Goal: Information Seeking & Learning: Compare options

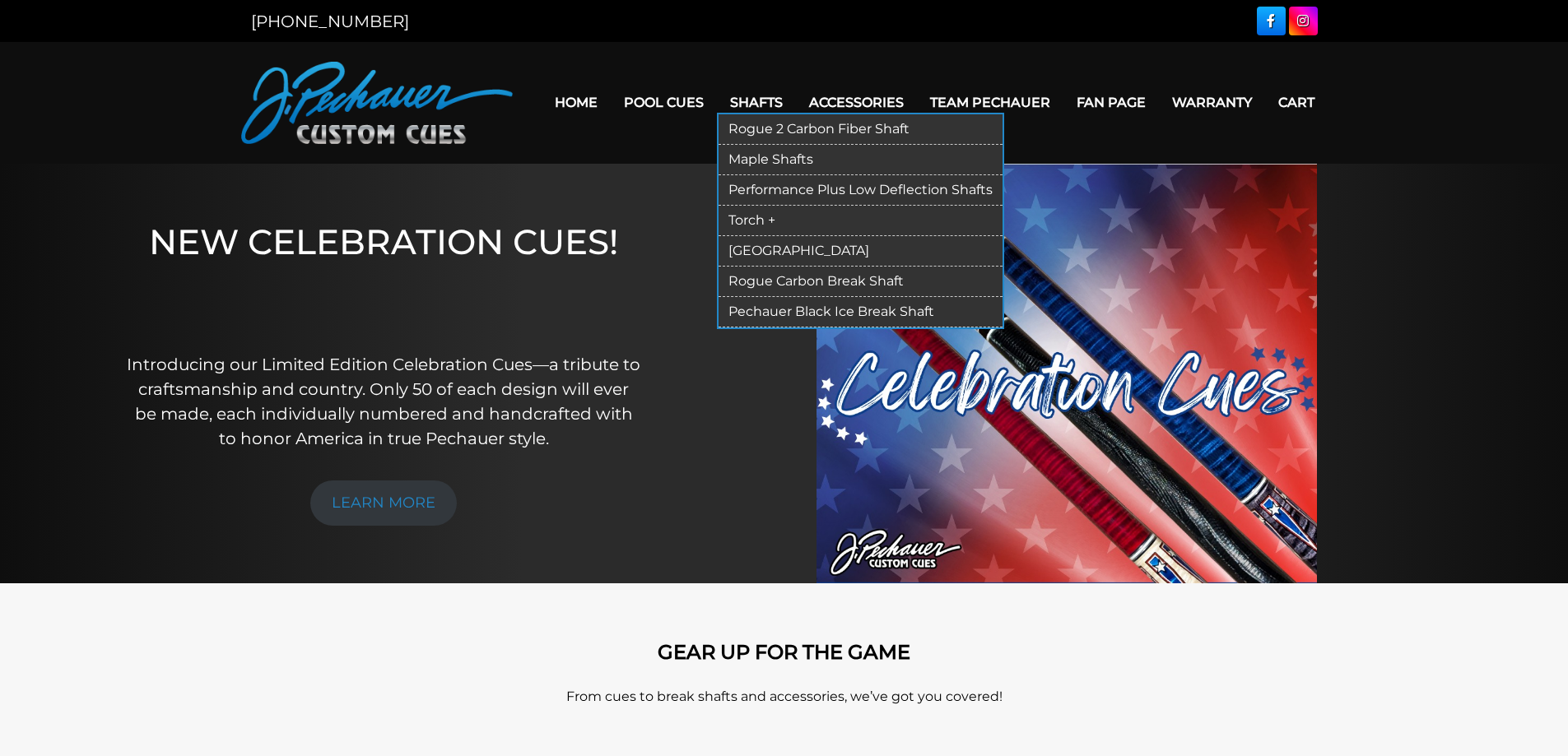
click at [754, 130] on link "Rogue 2 Carbon Fiber Shaft" at bounding box center [860, 129] width 284 height 30
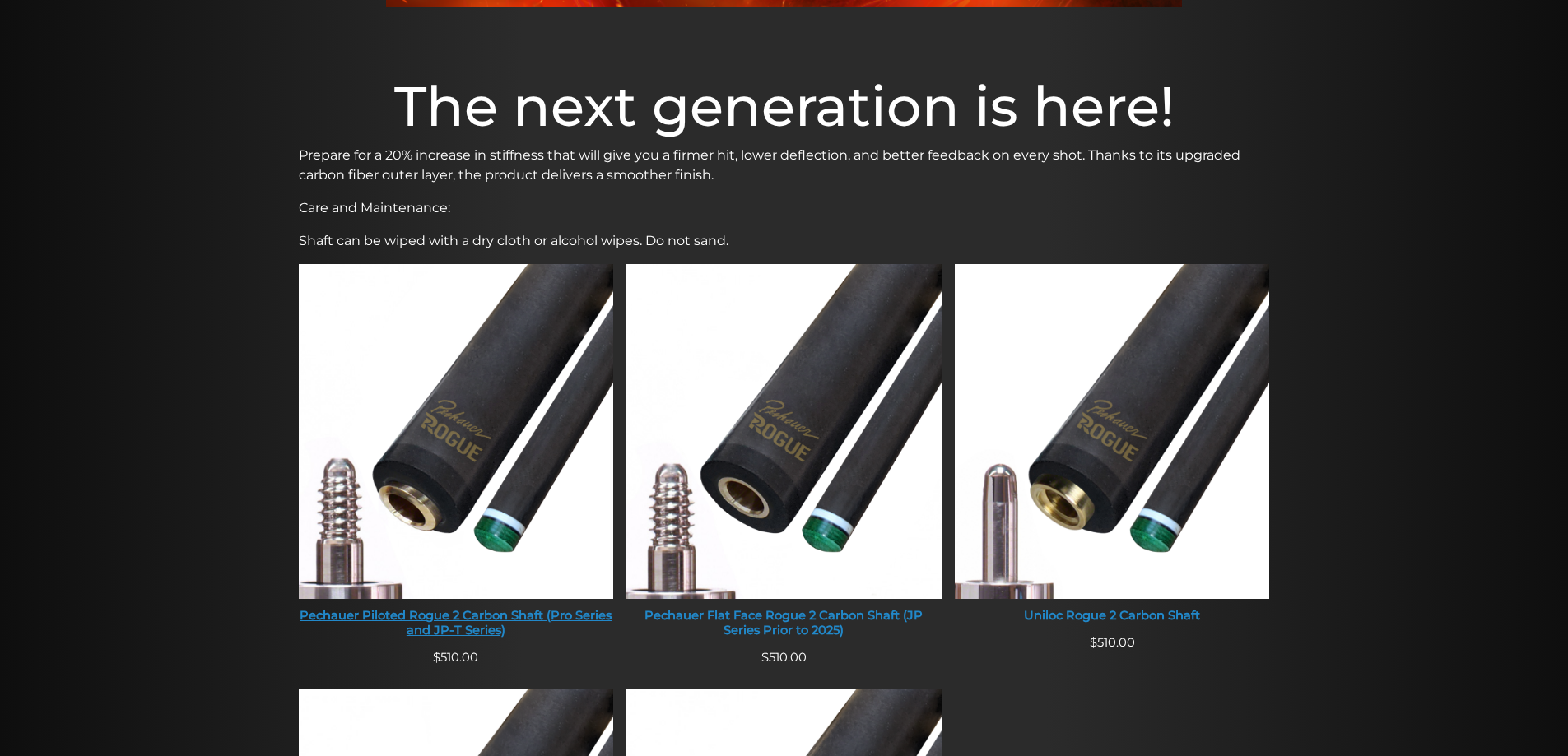
scroll to position [456, 0]
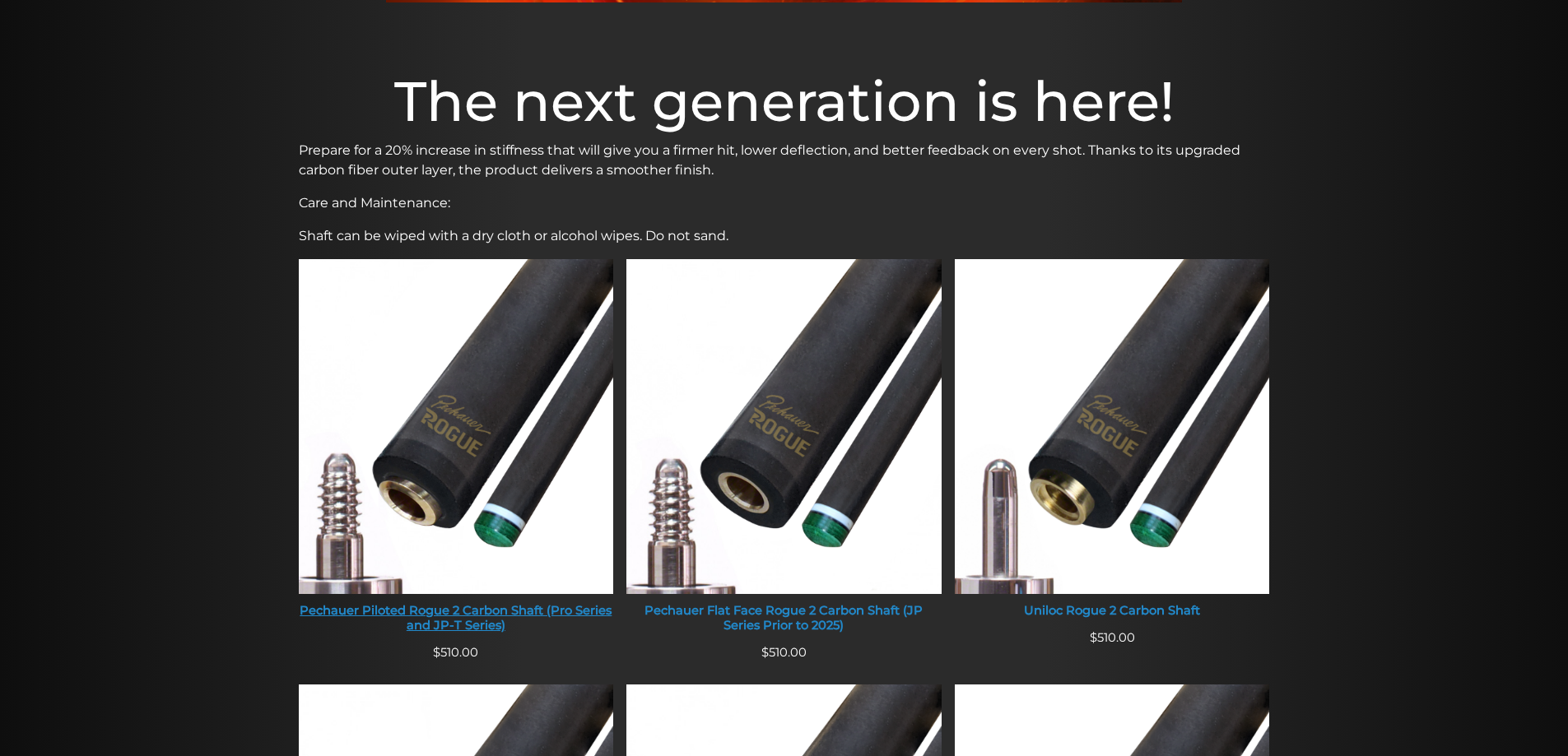
click at [461, 426] on img at bounding box center [457, 426] width 316 height 335
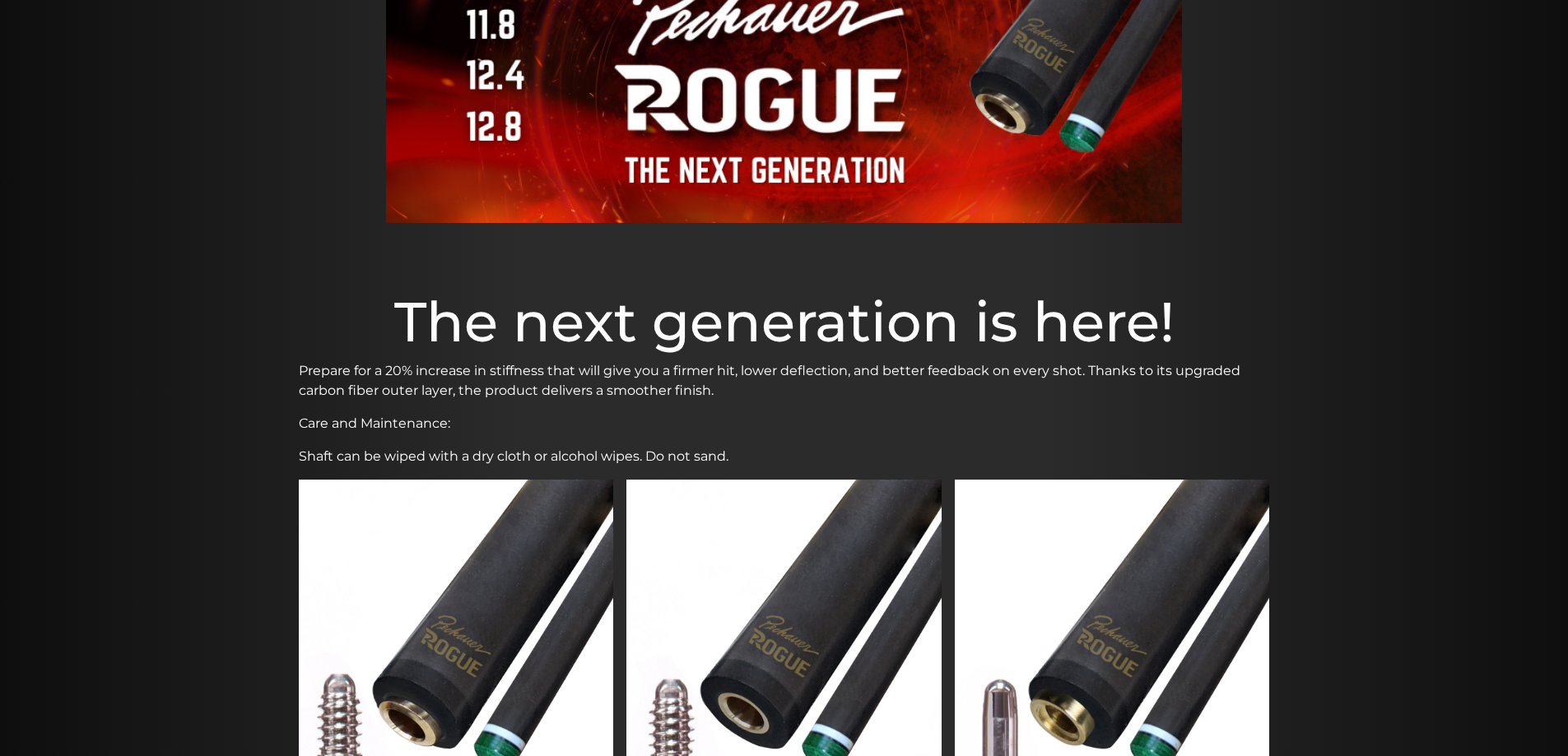
scroll to position [0, 0]
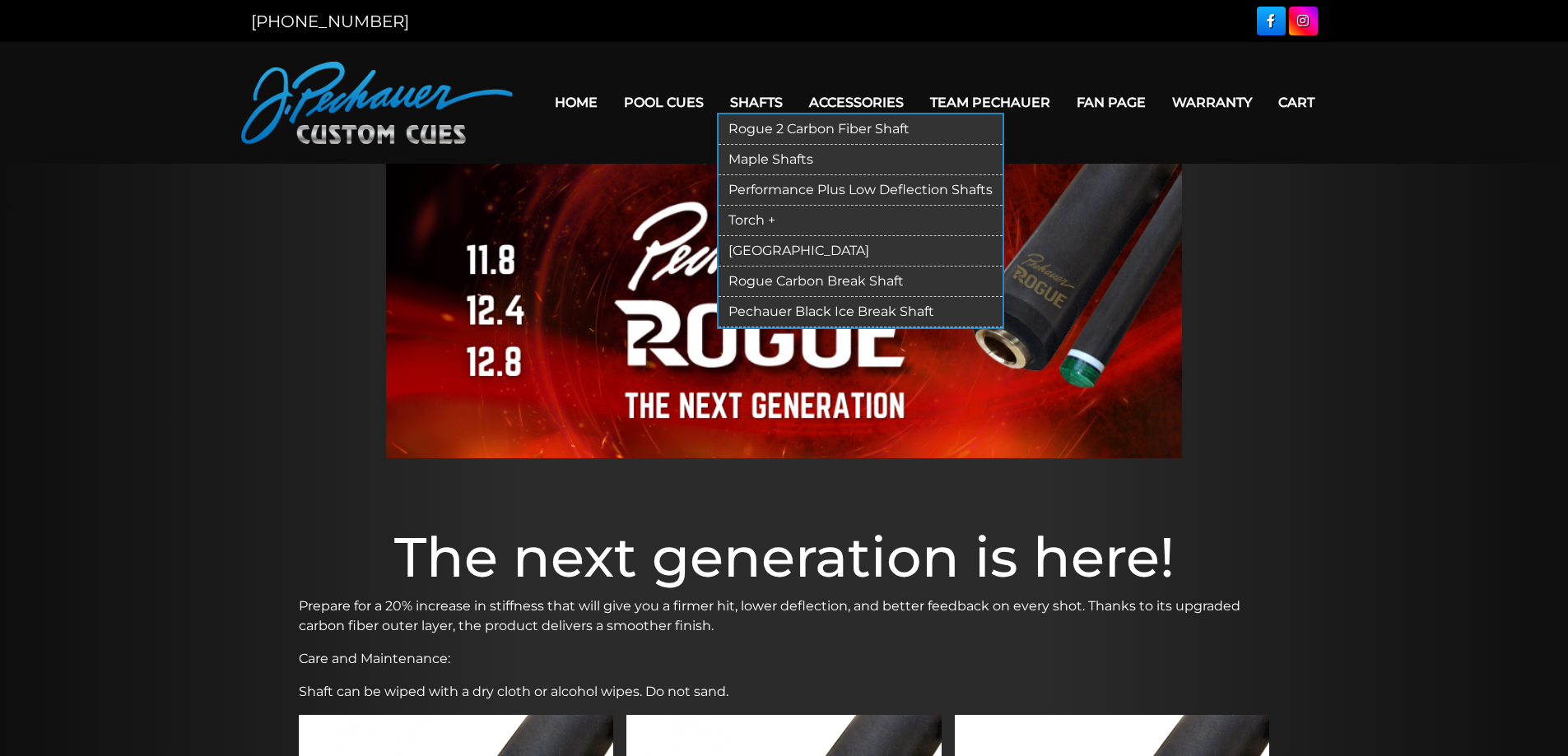
click at [781, 186] on link "Performance Plus Low Deflection Shafts" at bounding box center [860, 190] width 284 height 30
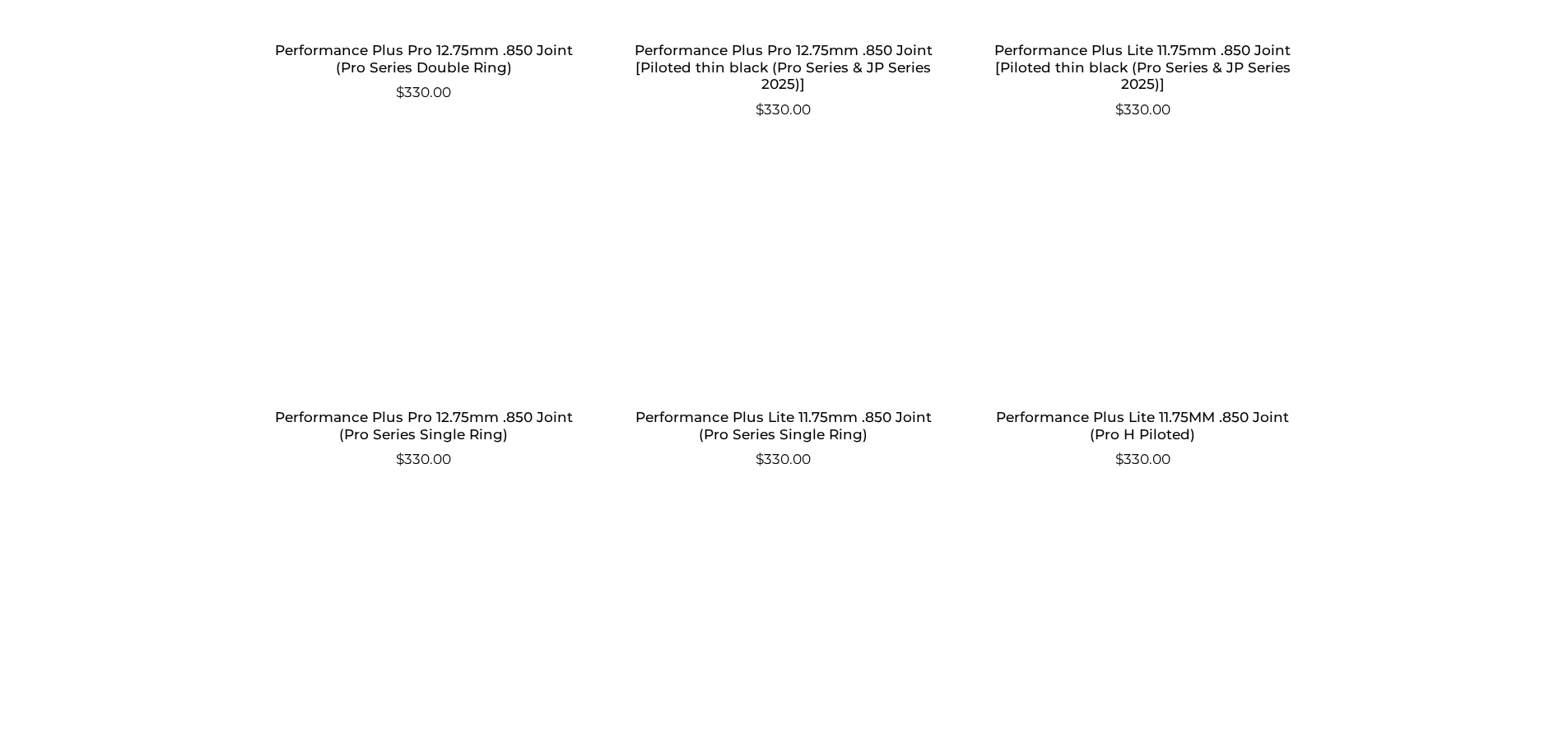
scroll to position [1157, 0]
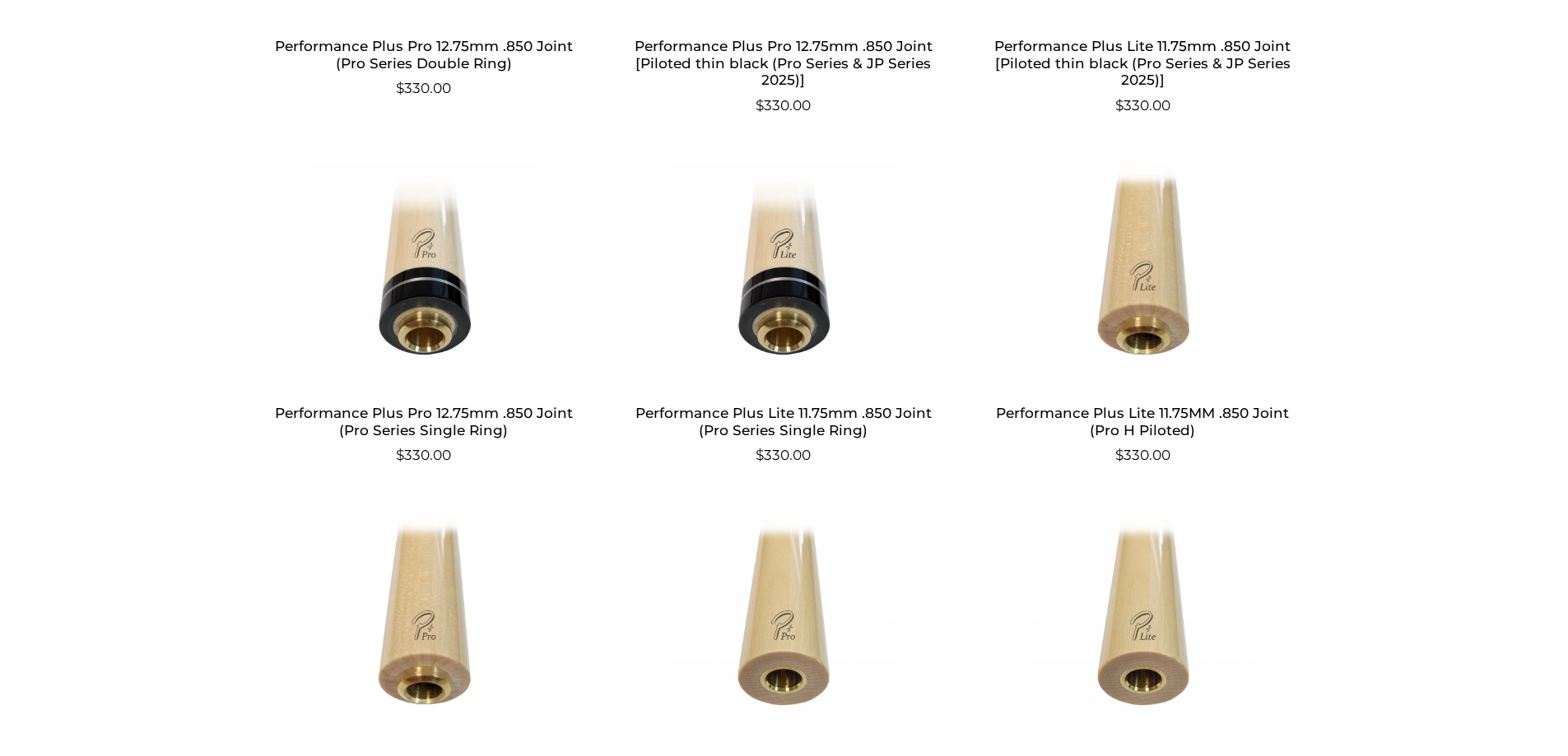
click at [459, 419] on h2 "Performance Plus Pro 12.75mm .850 Joint (Pro Series Single Ring)" at bounding box center [424, 422] width 320 height 47
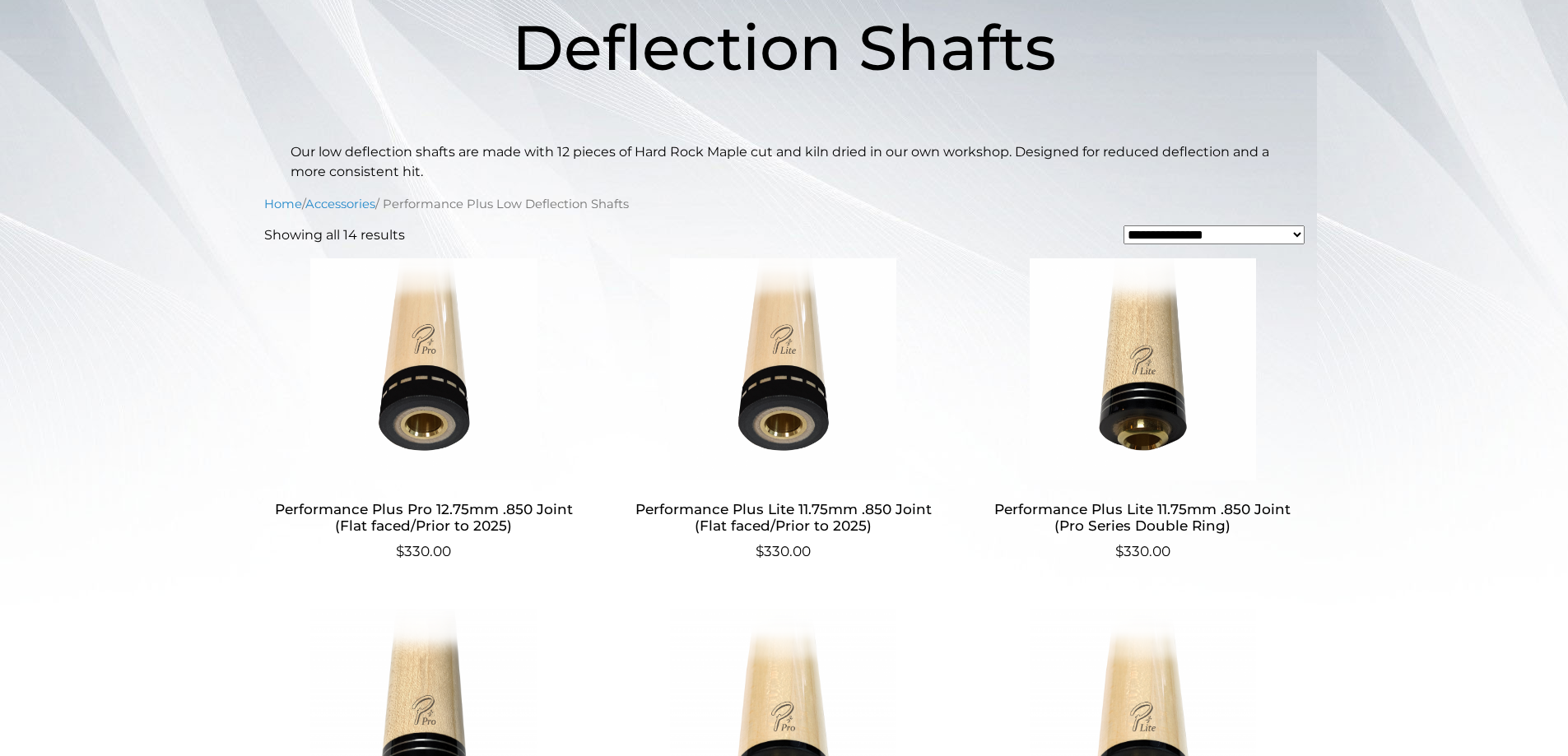
scroll to position [343, 0]
click at [459, 510] on h2 "Performance Plus Pro 12.75mm .850 Joint (Flat faced/Prior to 2025)" at bounding box center [424, 518] width 320 height 47
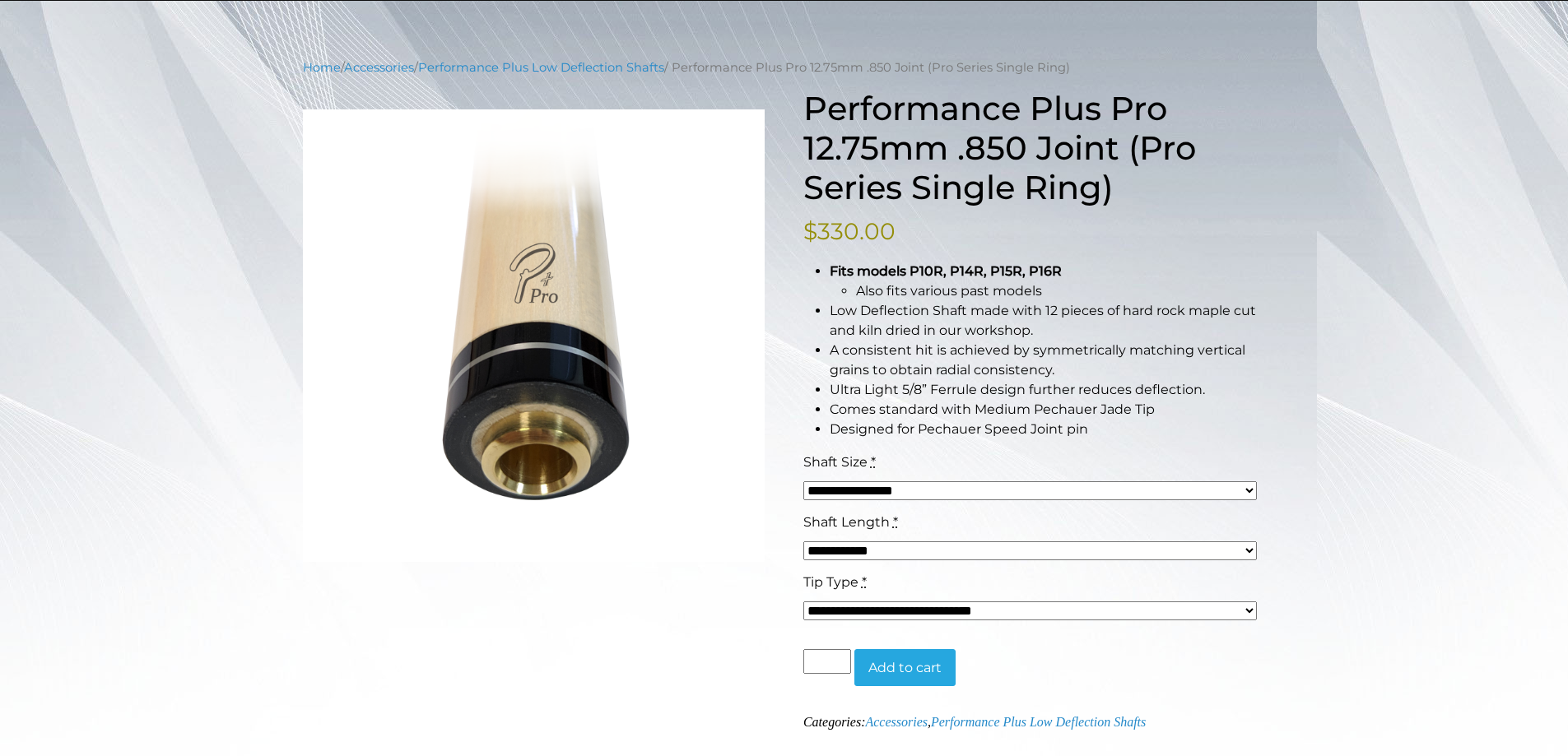
scroll to position [164, 0]
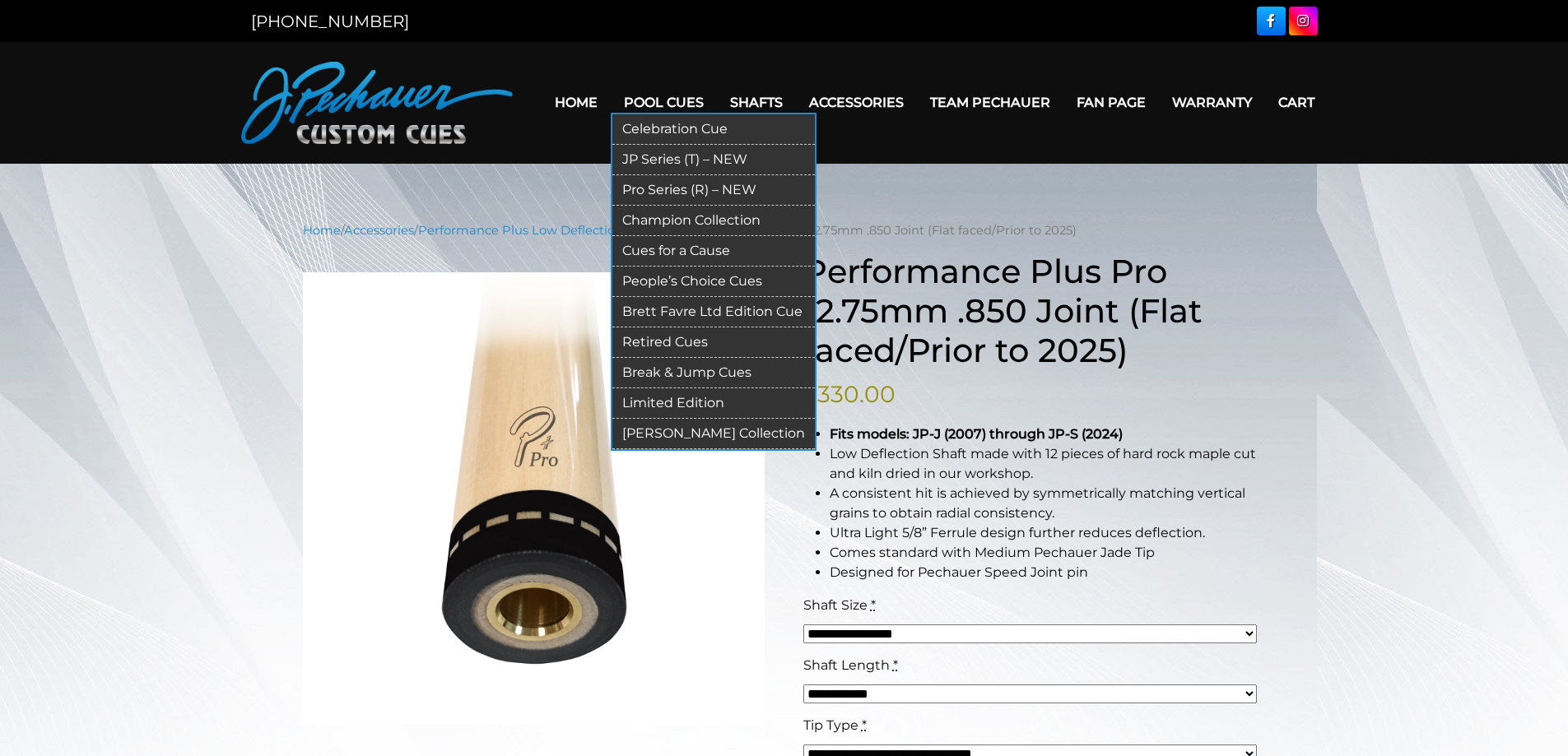
click at [674, 189] on link "Pro Series (R) – NEW" at bounding box center [713, 190] width 202 height 30
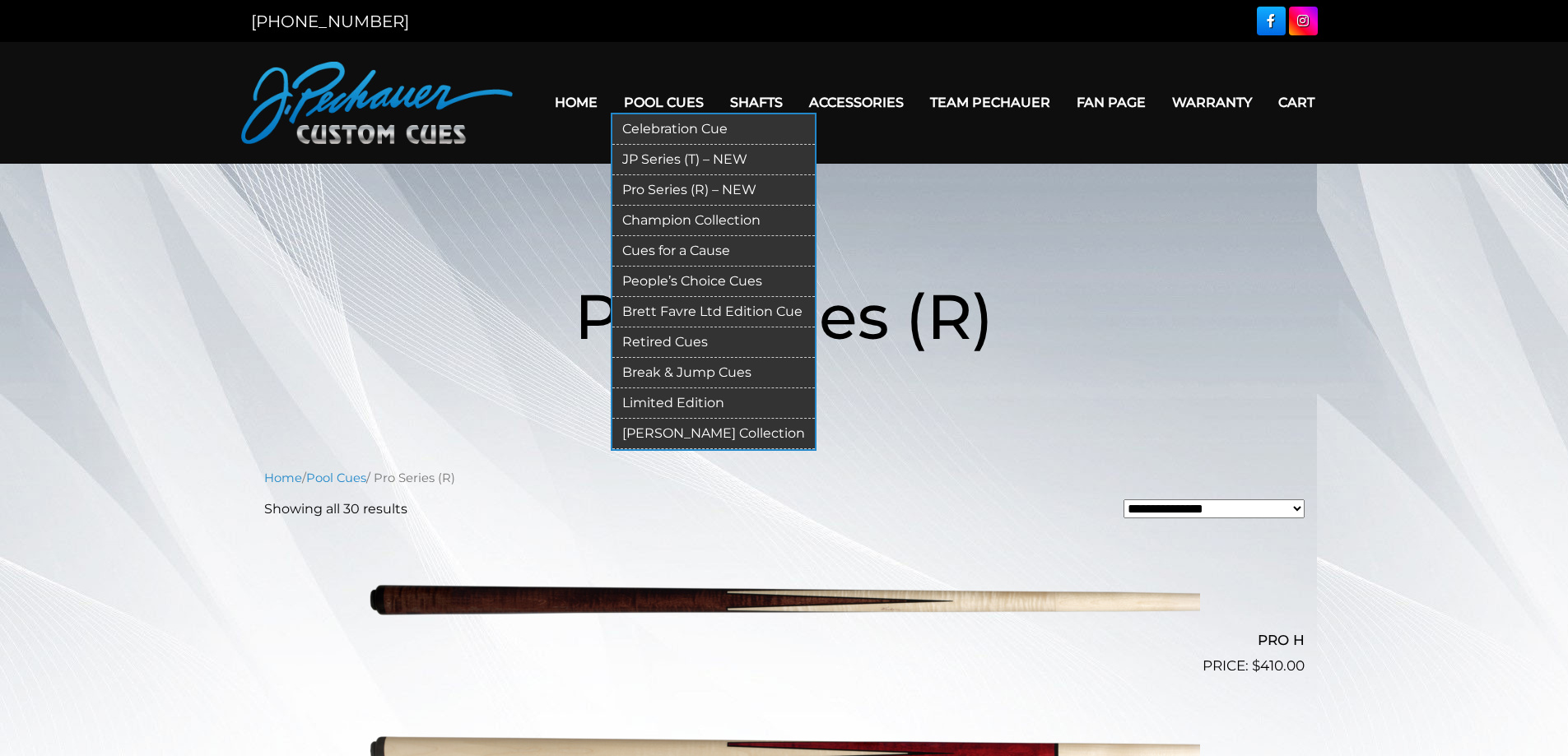
click at [665, 368] on link "Break & Jump Cues" at bounding box center [713, 373] width 202 height 30
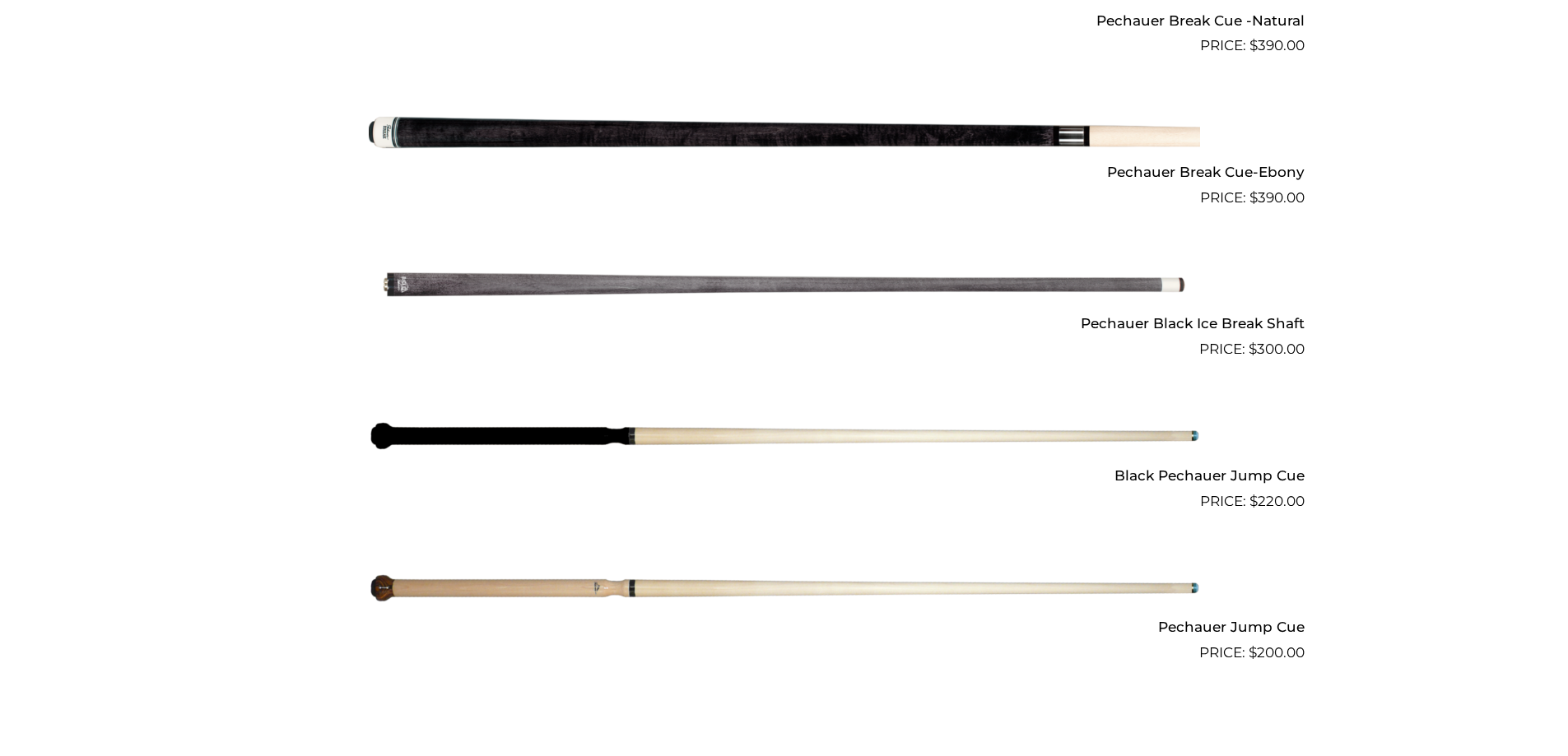
scroll to position [1211, 0]
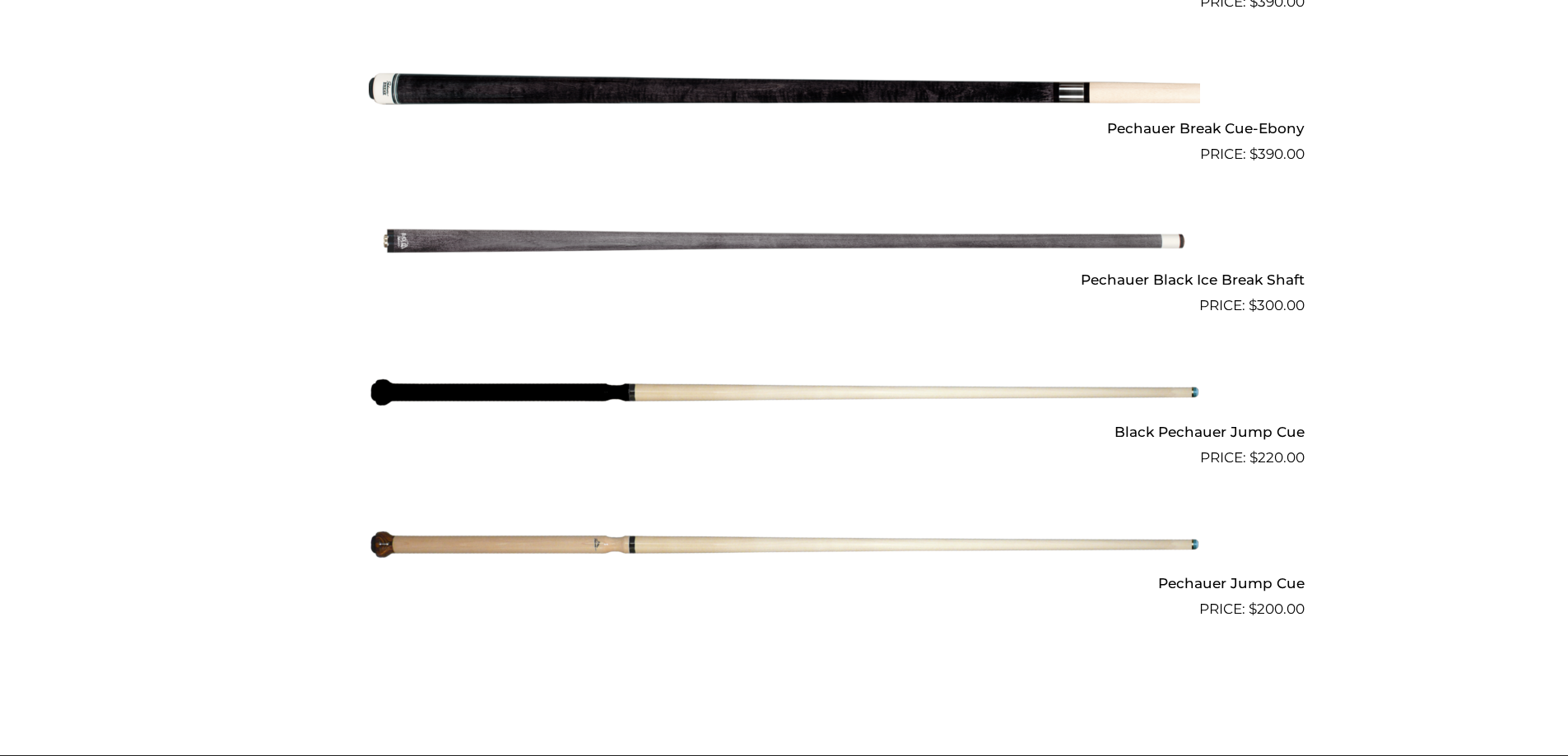
click at [714, 396] on img at bounding box center [784, 393] width 831 height 139
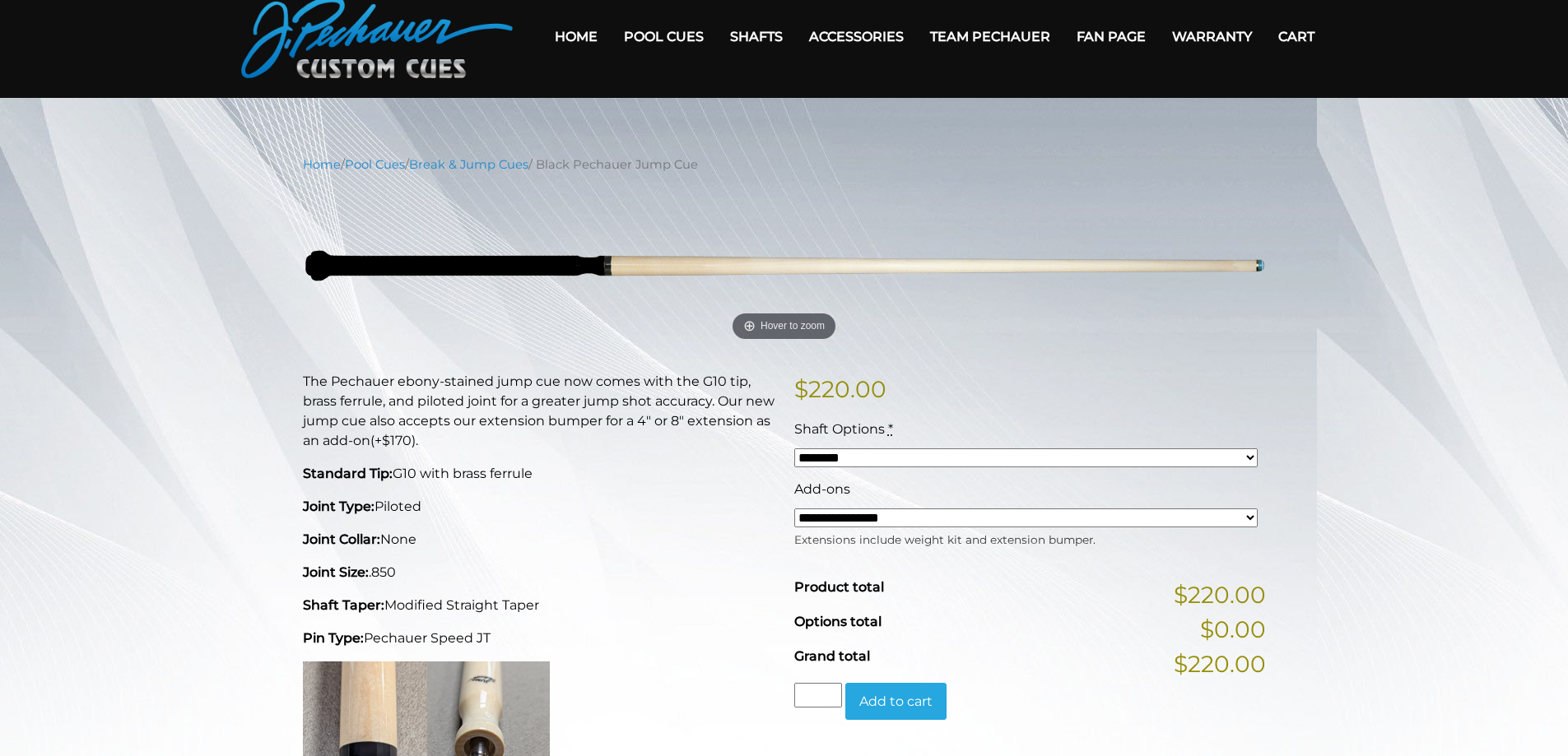
scroll to position [63, 0]
